Goal: Contribute content

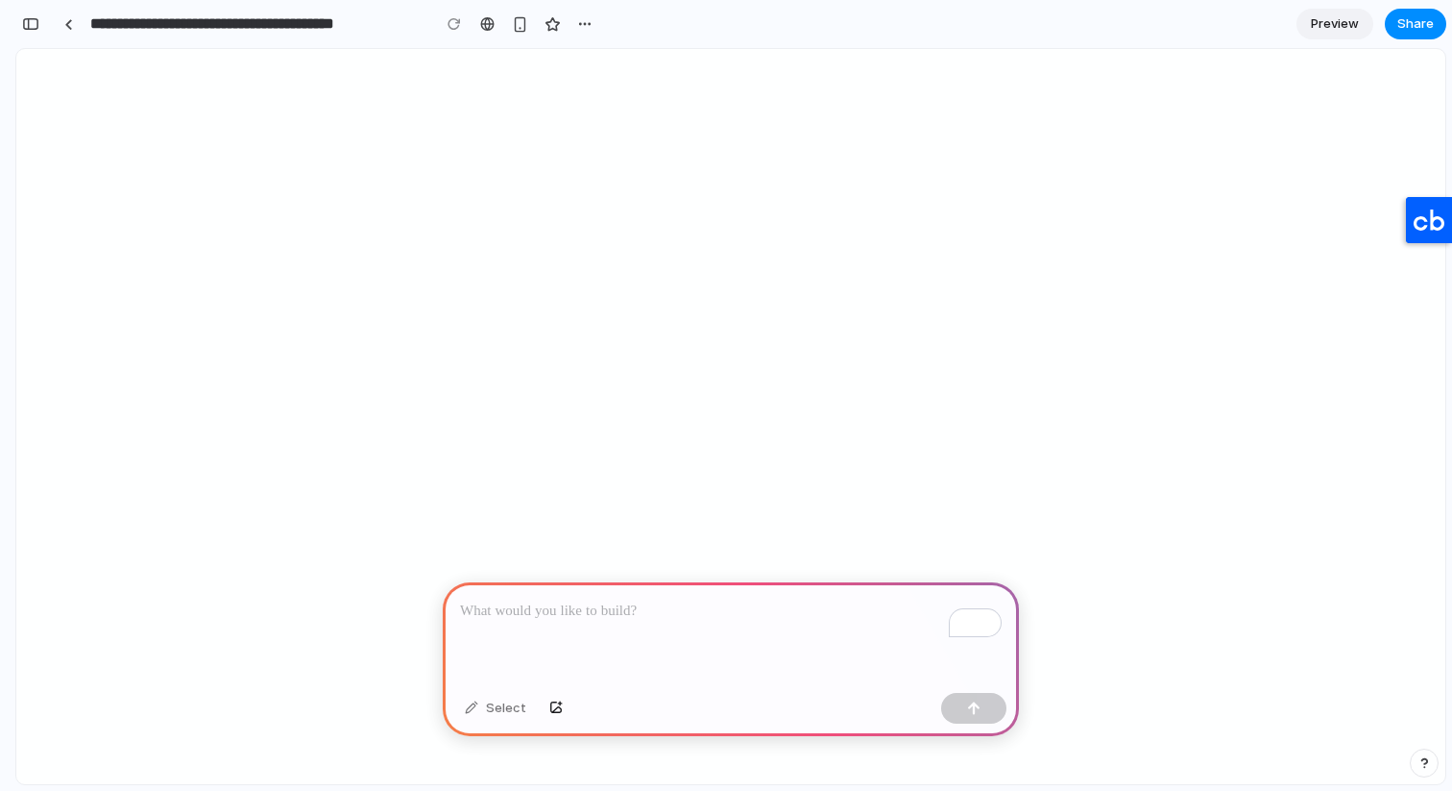
click at [471, 614] on p "To enrich screen reader interactions, please activate Accessibility in Grammarl…" at bounding box center [731, 610] width 542 height 23
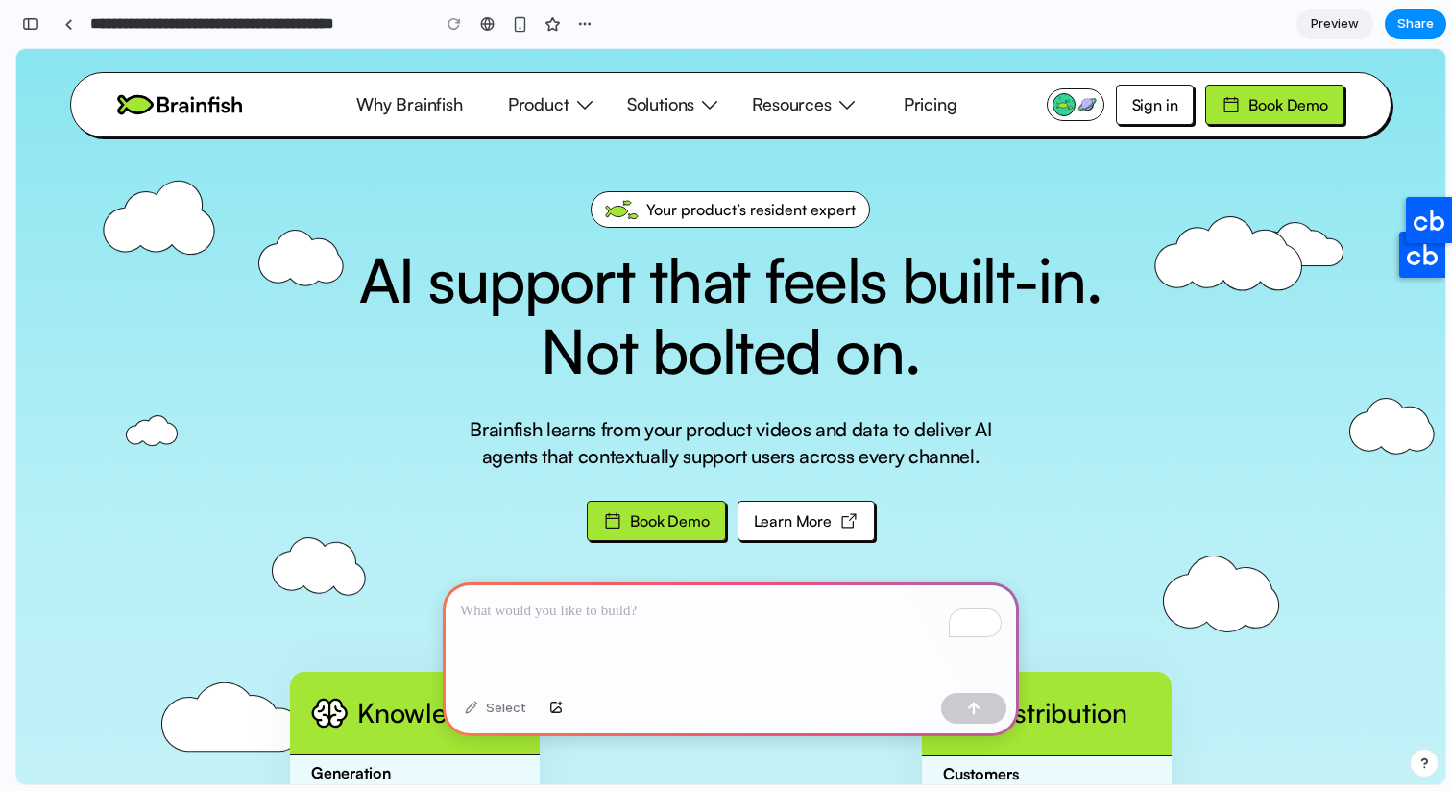
click at [725, 610] on p "To enrich screen reader interactions, please activate Accessibility in Grammarl…" at bounding box center [731, 610] width 542 height 23
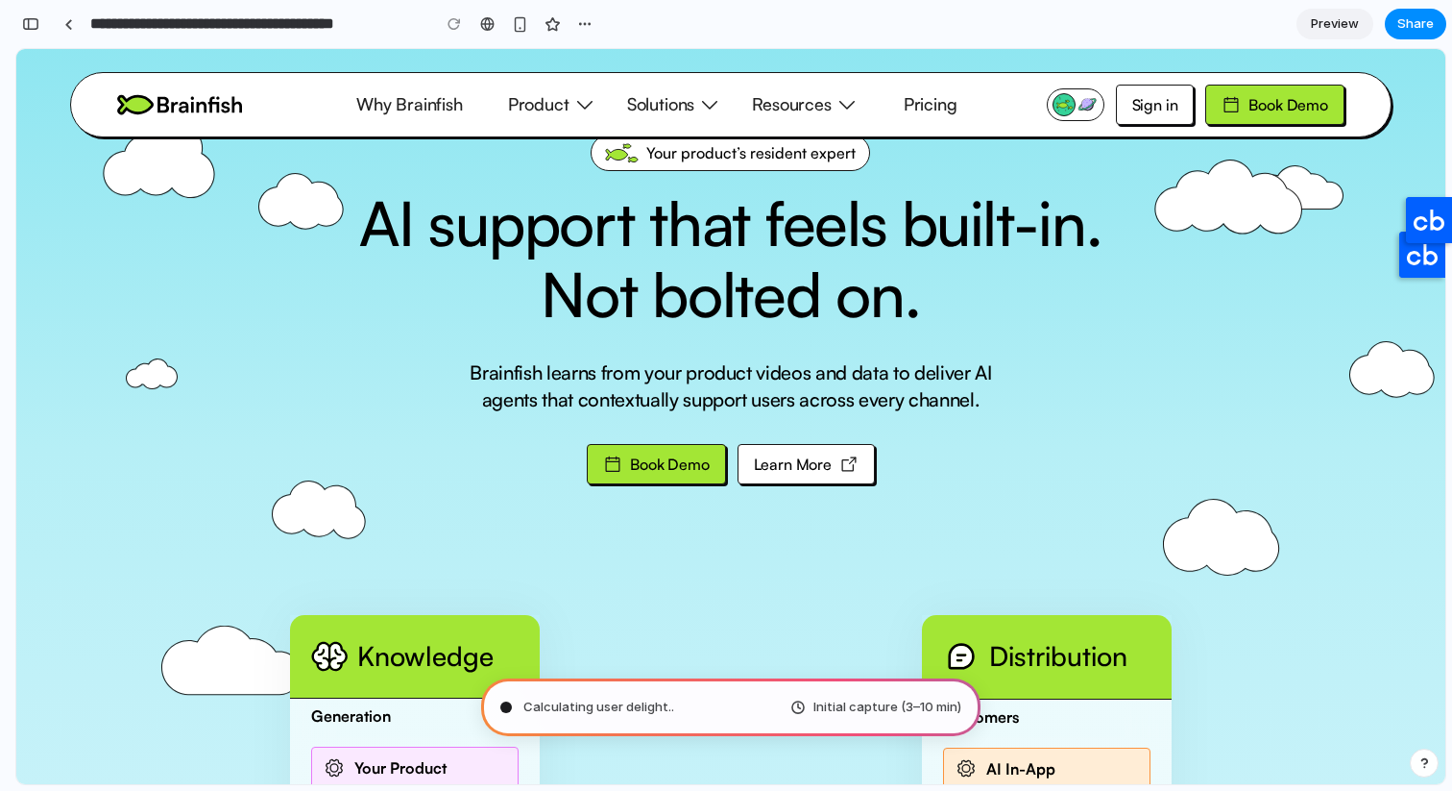
scroll to position [47, 0]
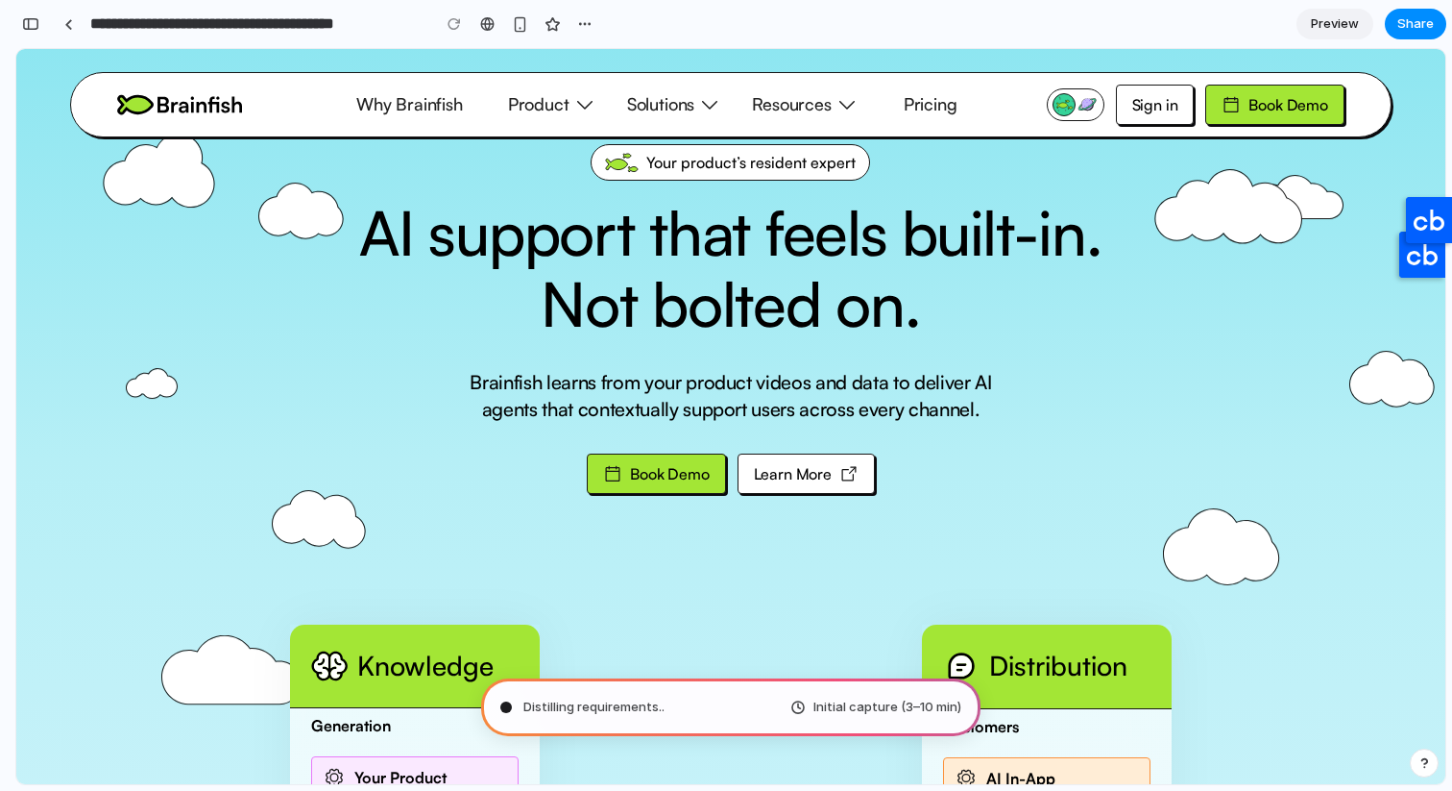
type input "**********"
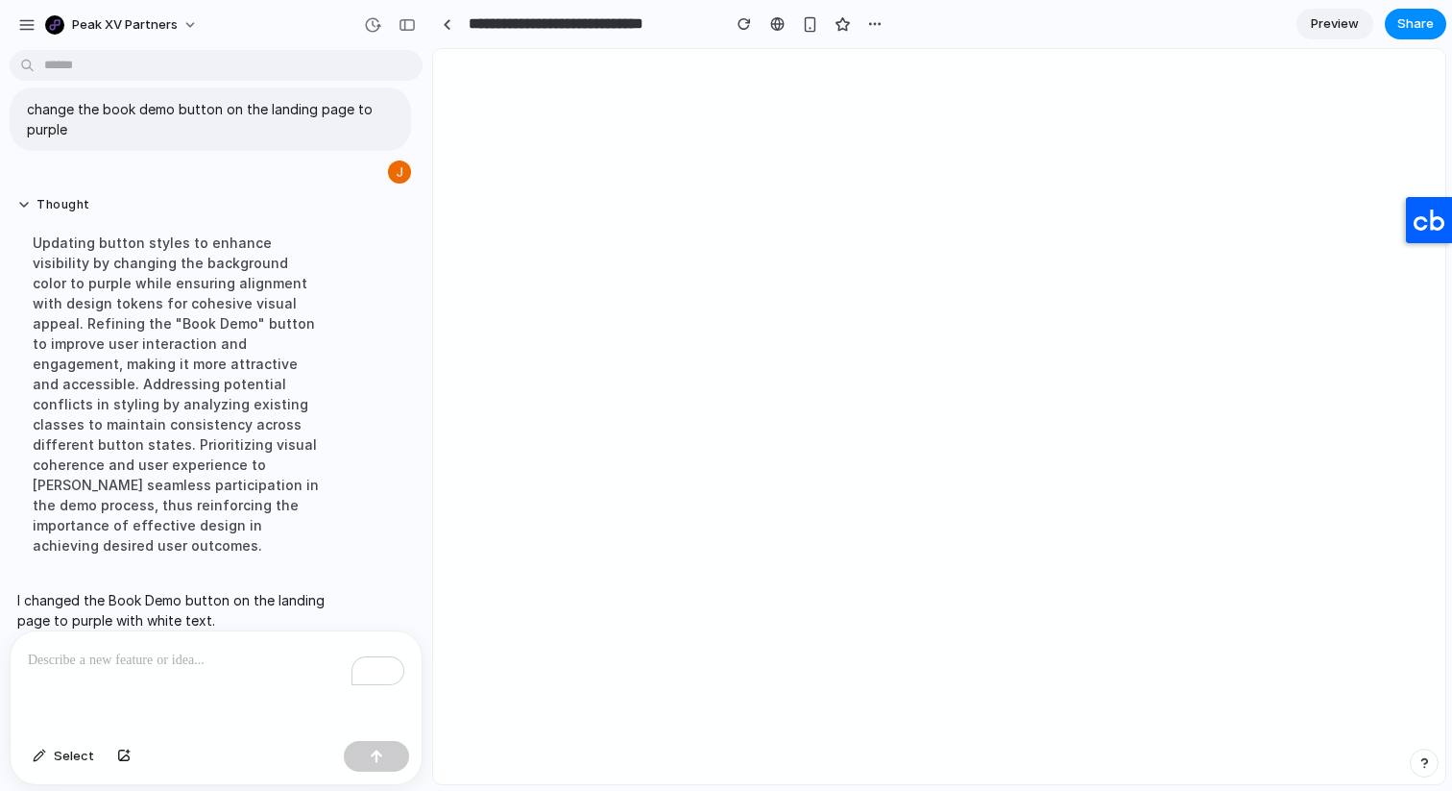
scroll to position [0, 0]
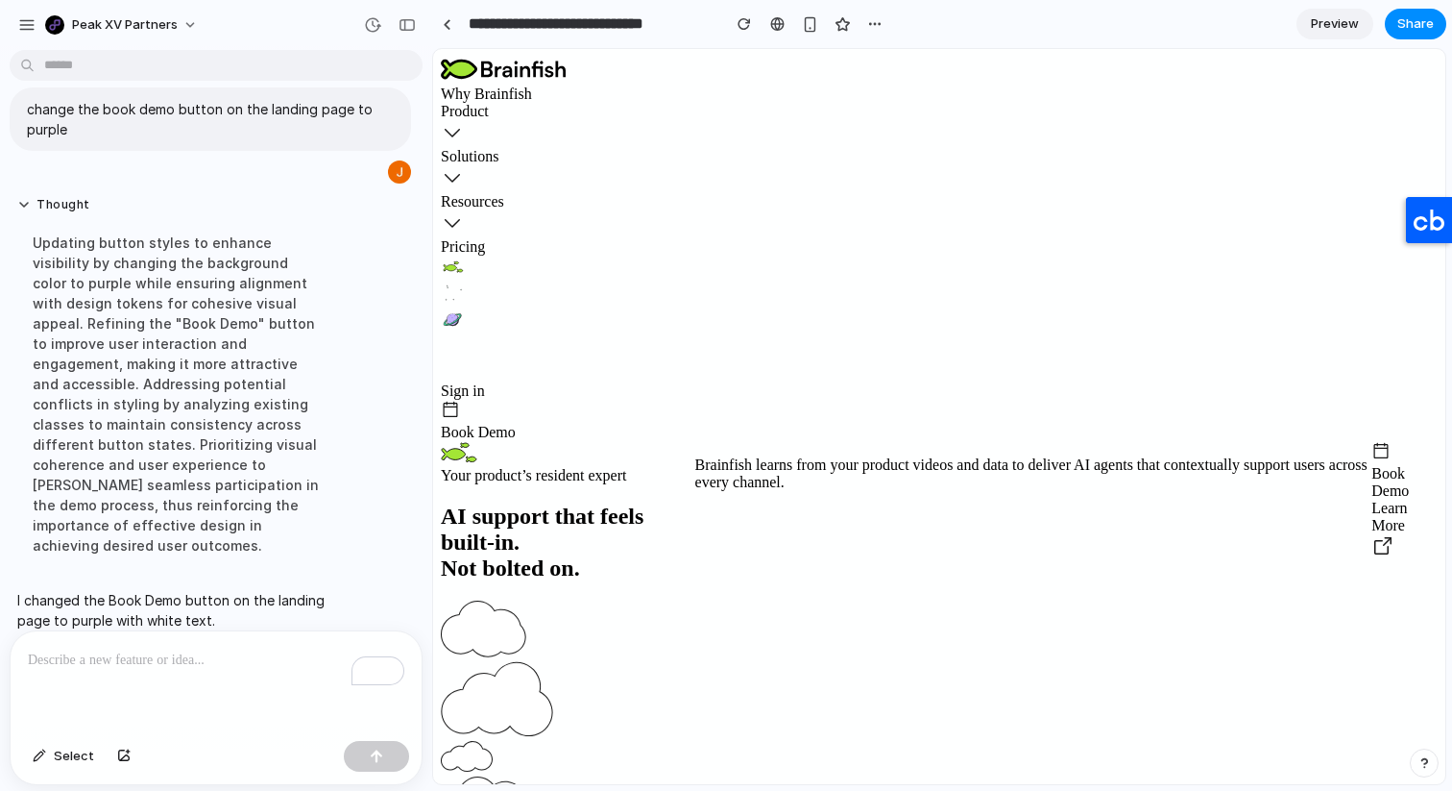
click at [177, 648] on p "To enrich screen reader interactions, please activate Accessibility in Grammarl…" at bounding box center [216, 659] width 377 height 23
click at [175, 658] on p "To enrich screen reader interactions, please activate Accessibility in Grammarl…" at bounding box center [216, 659] width 377 height 23
click at [1372, 538] on link "Learn More" at bounding box center [1405, 529] width 66 height 61
click at [222, 672] on div "To enrich screen reader interactions, please activate Accessibility in Grammarl…" at bounding box center [216, 682] width 411 height 102
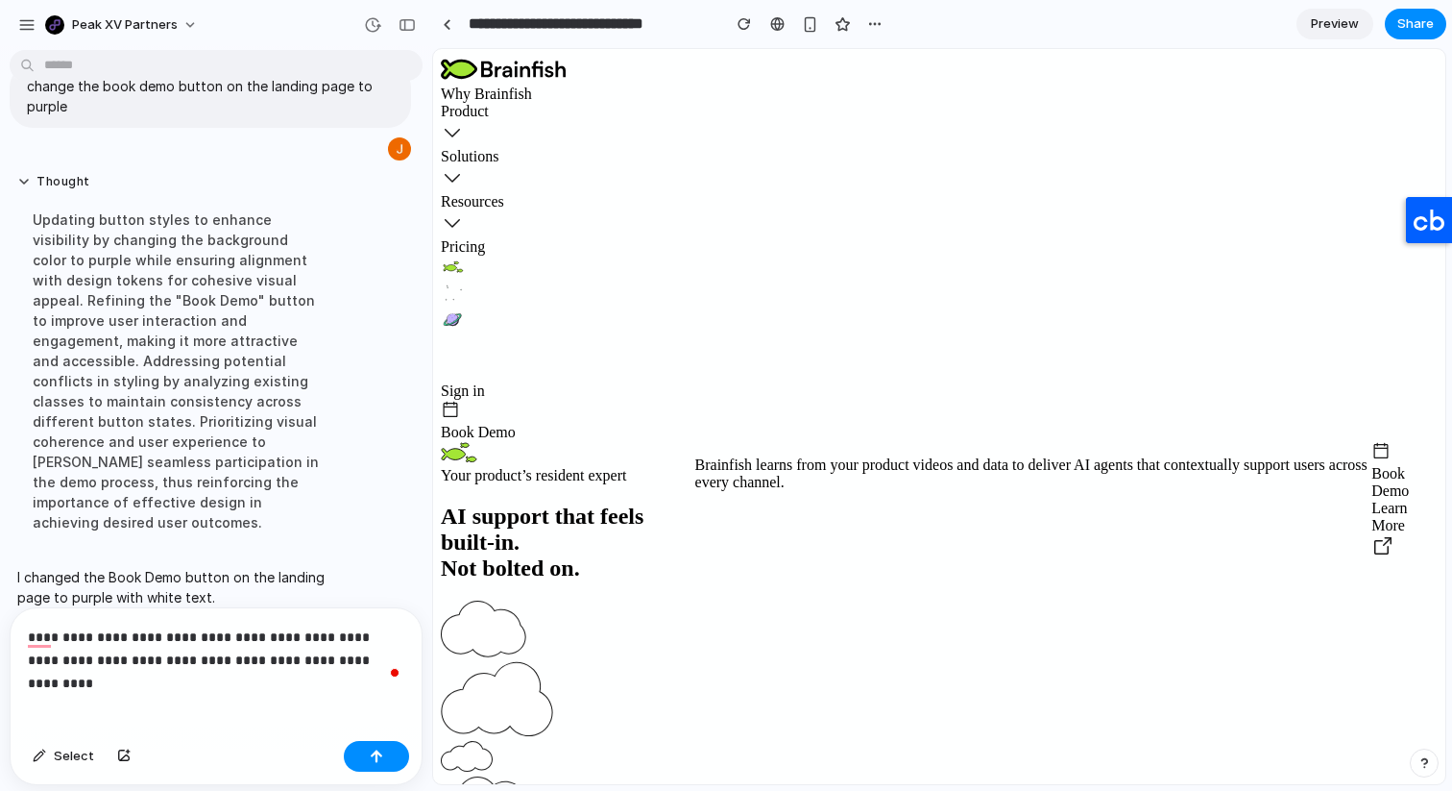
scroll to position [74, 0]
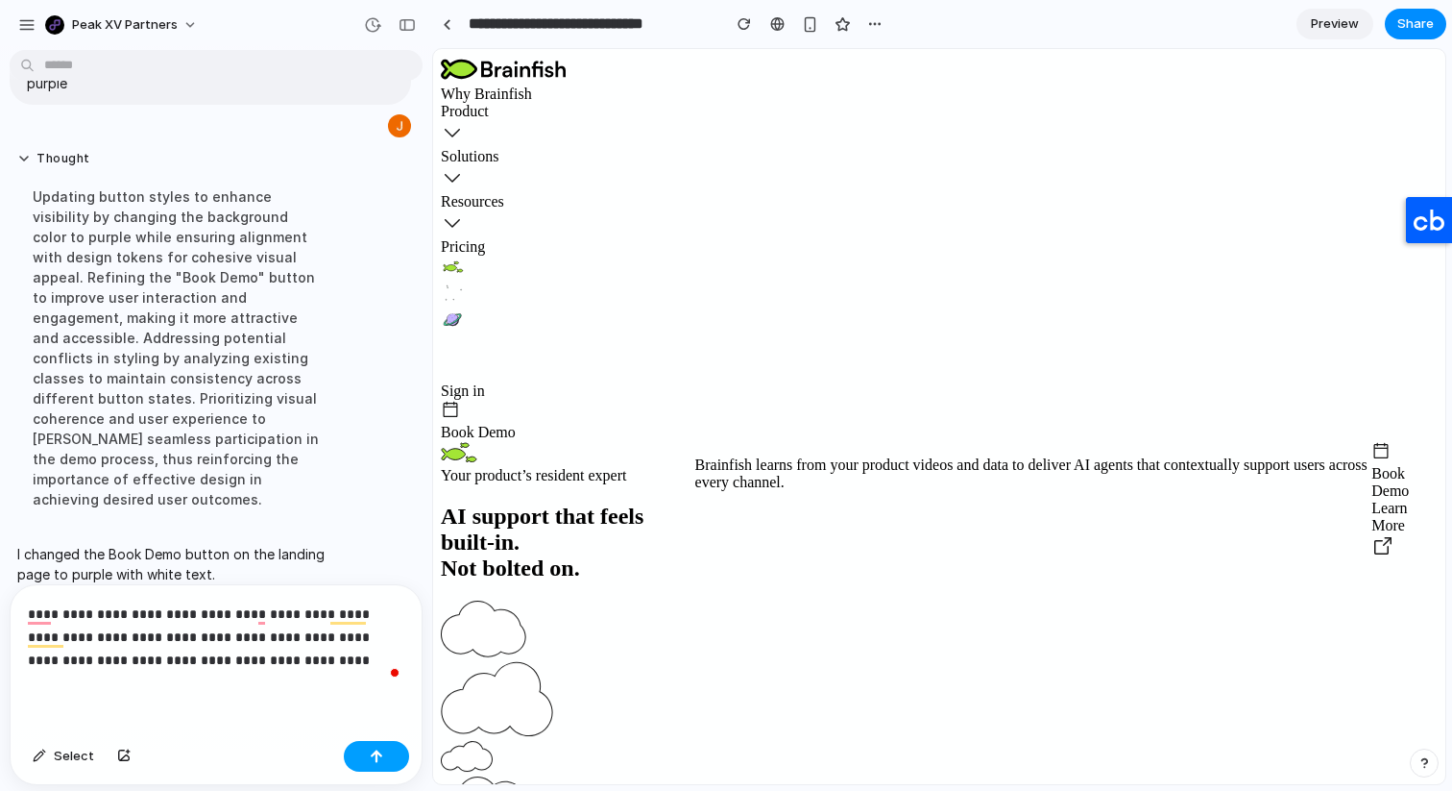
click at [368, 746] on button "button" at bounding box center [376, 756] width 65 height 31
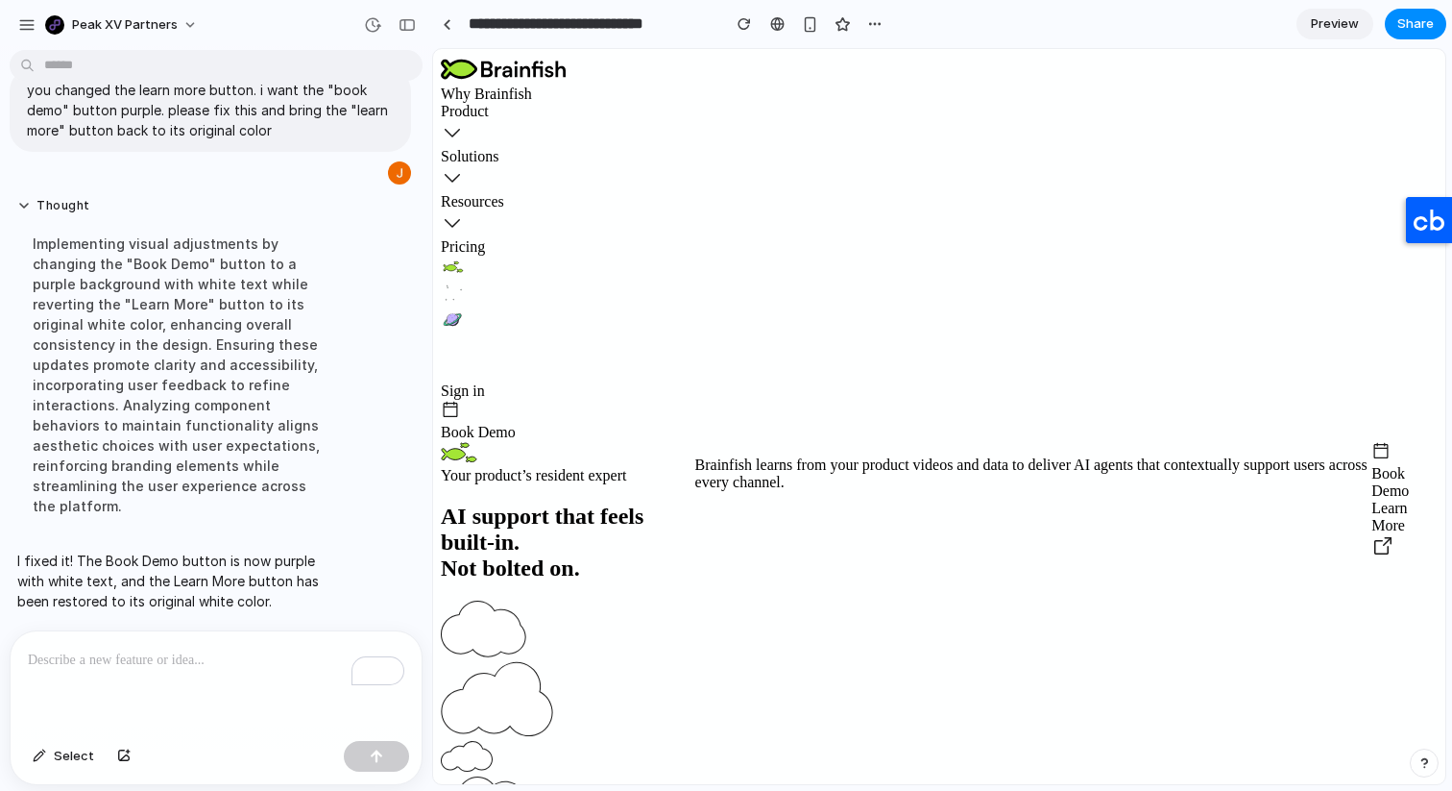
scroll to position [0, 0]
click at [164, 643] on div "To enrich screen reader interactions, please activate Accessibility in Grammarl…" at bounding box center [216, 682] width 411 height 102
